Goal: Navigation & Orientation: Find specific page/section

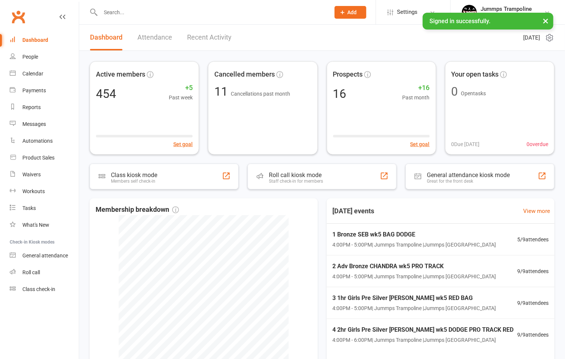
click at [280, 39] on header "Dashboard Attendance Recent Activity [DATE]" at bounding box center [322, 38] width 486 height 26
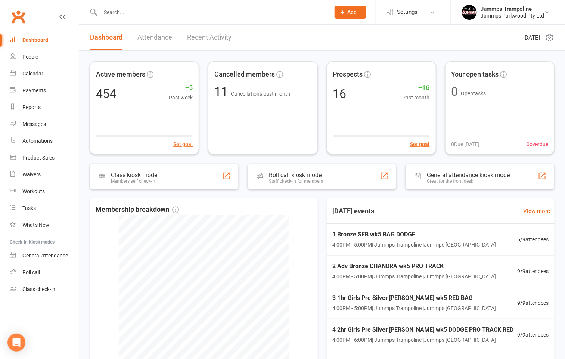
click at [280, 39] on header "Dashboard Attendance Recent Activity [DATE]" at bounding box center [322, 38] width 486 height 26
click at [80, 75] on div "Active members 454 +5 Past week Set goal Cancelled members 11 Cancellations pas…" at bounding box center [322, 235] width 486 height 369
click at [80, 73] on div "Active members 454 +5 Past week Set goal Cancelled members 11 Cancellations pas…" at bounding box center [322, 235] width 486 height 369
click at [44, 73] on link "Calendar" at bounding box center [44, 73] width 69 height 17
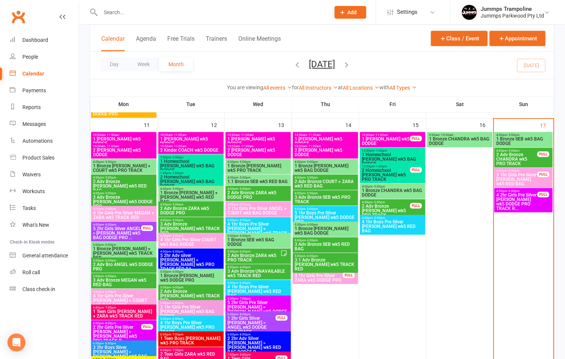
scroll to position [560, 0]
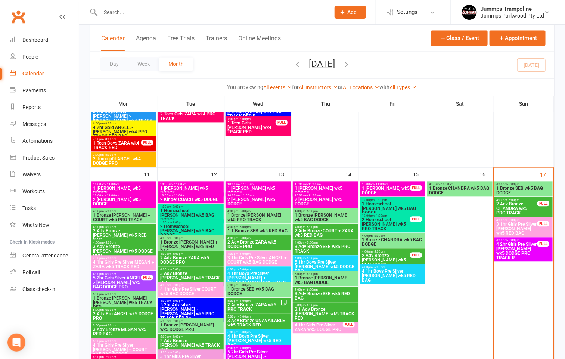
click at [509, 227] on span "3 1hr Girls Pre Silver [PERSON_NAME] wk5 RED BAG" at bounding box center [517, 228] width 42 height 13
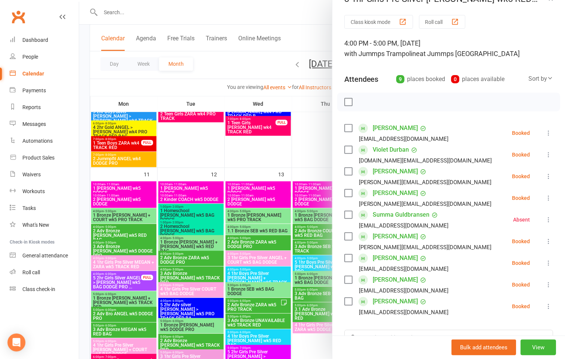
scroll to position [0, 0]
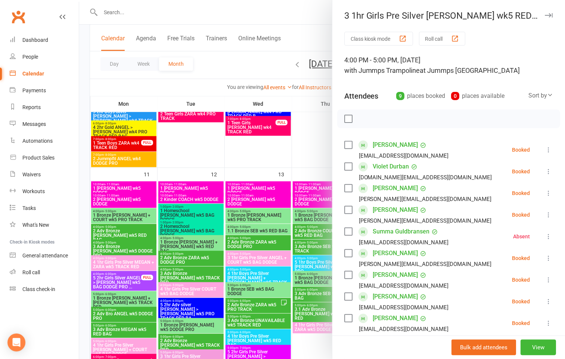
click at [301, 29] on div at bounding box center [322, 179] width 486 height 359
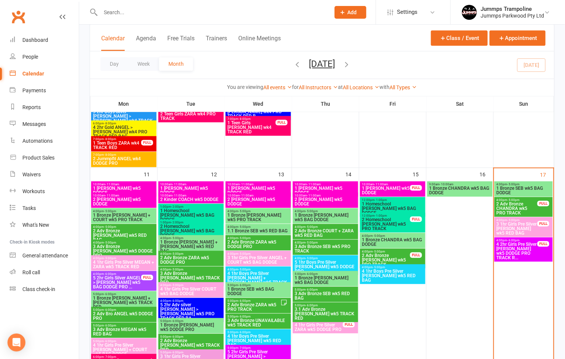
click at [500, 207] on span "2 Adv Bronze CHANDRA wk5 PRO TRACK" at bounding box center [517, 208] width 42 height 13
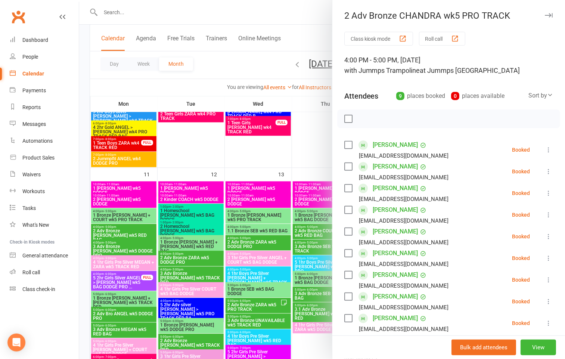
click at [291, 42] on div at bounding box center [322, 179] width 486 height 359
